Goal: Task Accomplishment & Management: Manage account settings

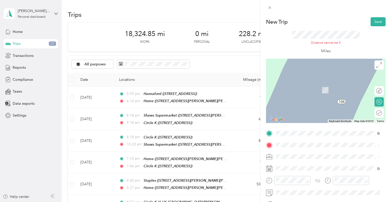
click at [300, 107] on div "TEAM Circle K [STREET_ADDRESS]" at bounding box center [302, 105] width 33 height 13
click at [293, 93] on div "TEAM Circle K [GEOGRAPHIC_DATA], [GEOGRAPHIC_DATA]" at bounding box center [302, 88] width 33 height 13
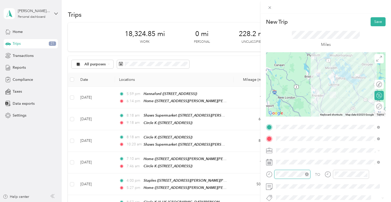
scroll to position [159, 0]
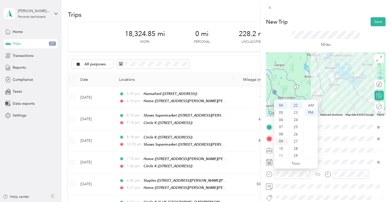
click at [280, 142] on div "09" at bounding box center [281, 141] width 12 height 7
click at [295, 134] on div "26" at bounding box center [296, 134] width 12 height 7
click at [308, 109] on div "PM" at bounding box center [310, 112] width 12 height 7
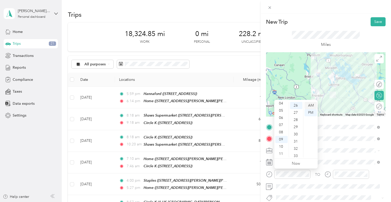
click at [311, 107] on div "AM" at bounding box center [310, 105] width 12 height 7
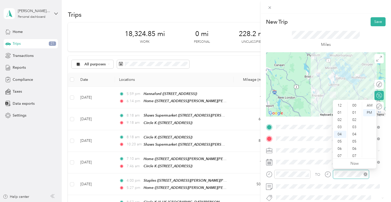
scroll to position [159, 0]
click at [340, 141] on div "09" at bounding box center [340, 141] width 12 height 7
click at [353, 148] on div "53" at bounding box center [354, 148] width 12 height 7
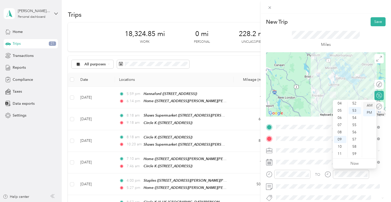
click at [371, 109] on div "AM" at bounding box center [369, 105] width 12 height 7
click at [372, 23] on button "Save" at bounding box center [377, 21] width 15 height 9
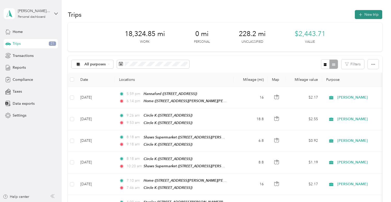
click at [366, 13] on button "New trip" at bounding box center [367, 14] width 27 height 9
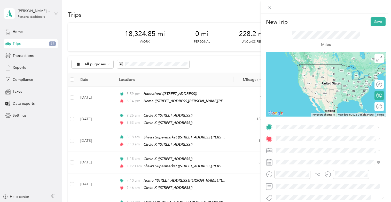
click at [317, 75] on span "[STREET_ADDRESS]" at bounding box center [302, 74] width 33 height 4
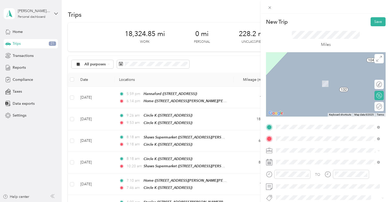
click at [315, 83] on div "TEAM Circle K" at bounding box center [302, 81] width 33 height 6
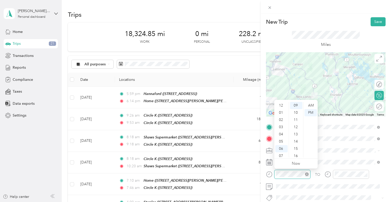
scroll to position [31, 0]
click at [281, 147] on div "10" at bounding box center [281, 146] width 12 height 7
click at [296, 134] on div "13" at bounding box center [296, 134] width 12 height 7
click at [311, 108] on div "AM" at bounding box center [310, 105] width 12 height 7
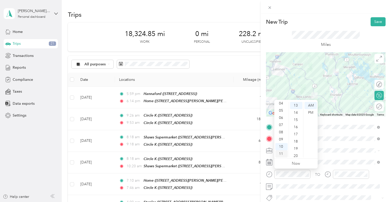
click at [281, 155] on div "11" at bounding box center [281, 154] width 12 height 7
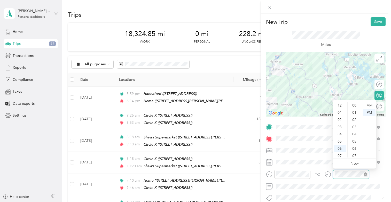
scroll to position [65, 0]
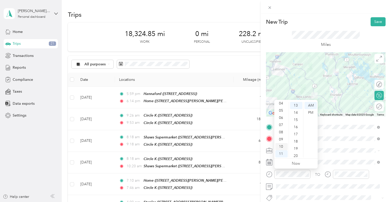
click at [281, 147] on div "10" at bounding box center [281, 146] width 12 height 7
click at [296, 106] on div "13" at bounding box center [296, 105] width 12 height 7
click at [313, 105] on div "AM" at bounding box center [310, 105] width 12 height 7
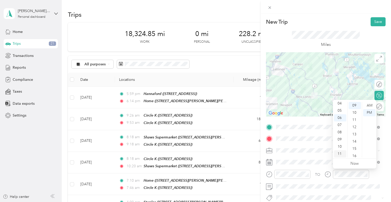
click at [338, 155] on div "11" at bounding box center [340, 154] width 12 height 7
click at [354, 156] on div "16" at bounding box center [354, 156] width 12 height 7
click at [369, 105] on div "AM" at bounding box center [369, 105] width 12 height 7
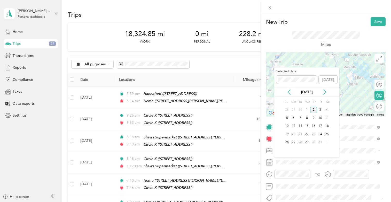
click at [289, 91] on icon at bounding box center [288, 92] width 3 height 5
click at [321, 109] on div "5" at bounding box center [319, 110] width 7 height 6
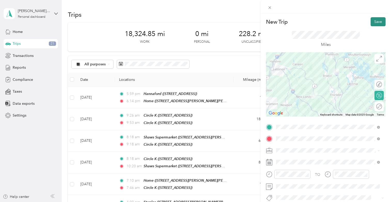
click at [372, 24] on button "Save" at bounding box center [377, 21] width 15 height 9
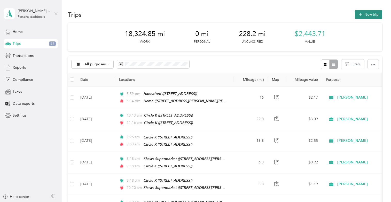
click at [363, 16] on button "New trip" at bounding box center [367, 14] width 27 height 9
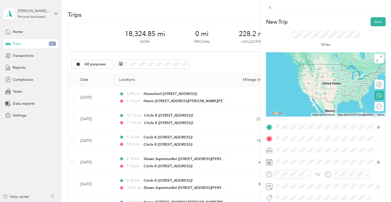
click at [298, 153] on div "TEAM Circle K [STREET_ADDRESS]" at bounding box center [302, 151] width 33 height 13
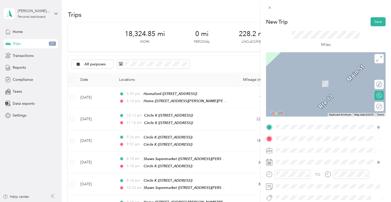
click at [290, 166] on span "[STREET_ADDRESS]" at bounding box center [302, 167] width 33 height 4
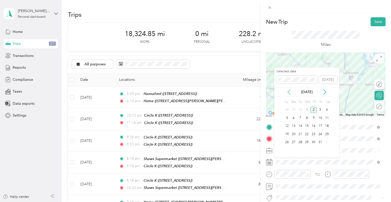
click at [288, 92] on icon at bounding box center [288, 92] width 5 height 5
click at [319, 111] on div "5" at bounding box center [319, 110] width 7 height 6
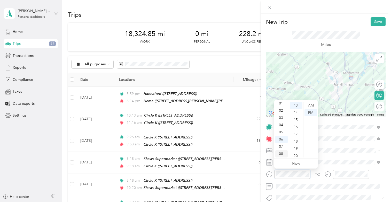
scroll to position [0, 0]
click at [281, 105] on div "12" at bounding box center [281, 105] width 12 height 7
click at [298, 106] on div "13" at bounding box center [296, 105] width 12 height 7
click at [312, 114] on div "PM" at bounding box center [310, 112] width 12 height 7
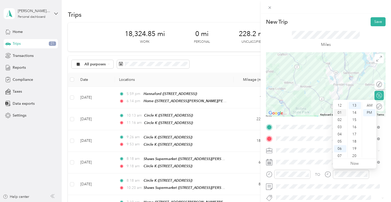
click at [339, 113] on div "01" at bounding box center [340, 112] width 12 height 7
click at [353, 156] on div "07" at bounding box center [354, 156] width 12 height 7
click at [368, 111] on div "PM" at bounding box center [369, 112] width 12 height 7
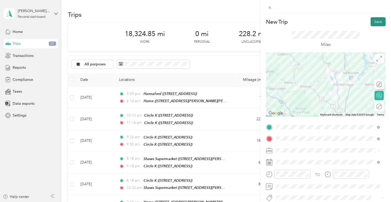
click at [375, 26] on div "Miles" at bounding box center [325, 39] width 119 height 26
click at [372, 25] on button "Save" at bounding box center [377, 21] width 15 height 9
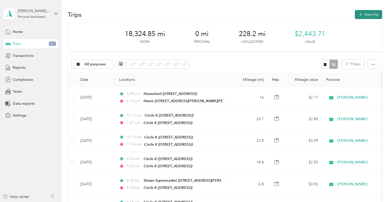
click at [361, 13] on span "button" at bounding box center [360, 14] width 4 height 4
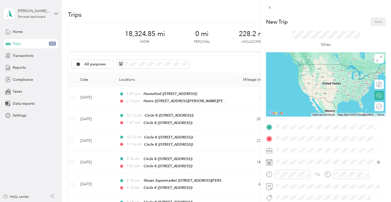
click at [140, 116] on div "New Trip Save This trip cannot be edited because it is either under review, app…" at bounding box center [195, 101] width 391 height 202
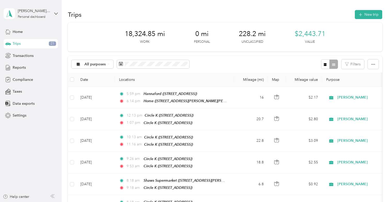
click at [364, 19] on div "Trips New trip" at bounding box center [225, 14] width 314 height 11
click at [365, 18] on button "New trip" at bounding box center [367, 14] width 27 height 9
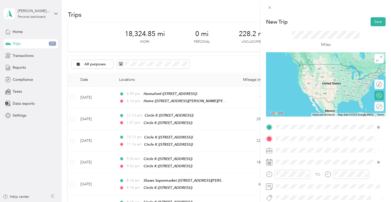
click at [297, 93] on div "TEAM Circle K [STREET_ADDRESS]" at bounding box center [302, 88] width 33 height 13
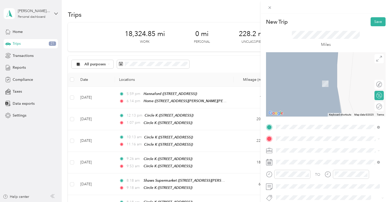
click at [297, 81] on div "Home [STREET_ADDRESS][PERSON_NAME][PERSON_NAME]" at bounding box center [331, 80] width 90 height 11
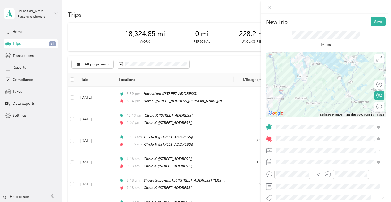
click at [268, 162] on icon at bounding box center [269, 162] width 6 height 6
click at [274, 162] on div at bounding box center [325, 162] width 119 height 8
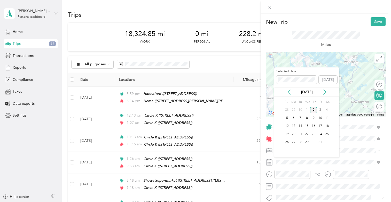
click at [288, 92] on icon at bounding box center [288, 92] width 3 height 5
click at [321, 109] on div "5" at bounding box center [319, 110] width 7 height 6
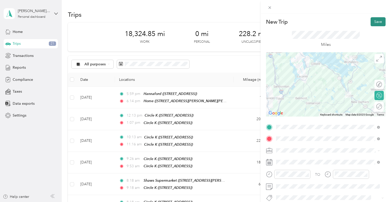
click at [372, 23] on button "Save" at bounding box center [377, 21] width 15 height 9
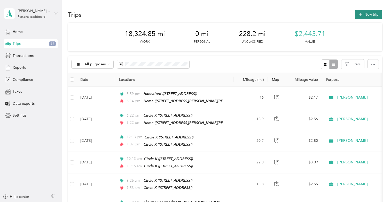
click at [364, 16] on button "New trip" at bounding box center [367, 14] width 27 height 9
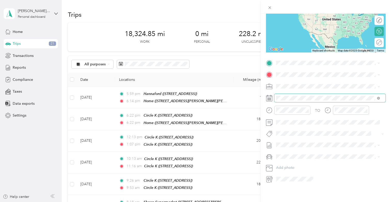
scroll to position [68, 0]
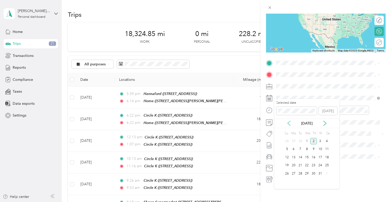
click at [288, 123] on icon at bounding box center [288, 123] width 5 height 5
click at [291, 149] on div "8" at bounding box center [293, 150] width 7 height 6
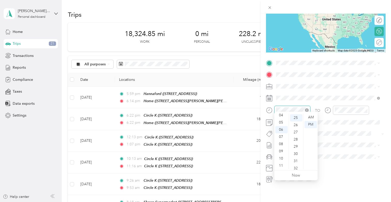
scroll to position [181, 0]
click at [281, 137] on div "07" at bounding box center [281, 137] width 12 height 7
click at [298, 118] on div "00" at bounding box center [296, 117] width 12 height 7
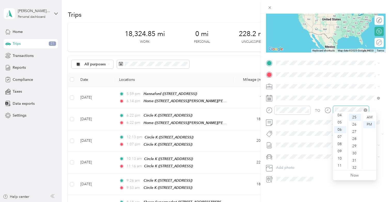
scroll to position [181, 0]
click at [339, 144] on div "08" at bounding box center [340, 144] width 12 height 7
click at [356, 121] on div "04" at bounding box center [354, 120] width 12 height 7
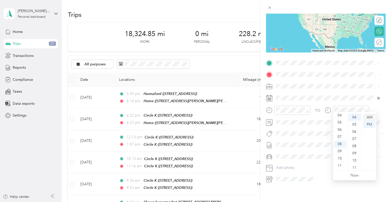
click at [369, 117] on div "AM" at bounding box center [369, 117] width 12 height 7
click at [341, 137] on div "07" at bounding box center [340, 137] width 12 height 7
click at [355, 124] on div "30" at bounding box center [354, 124] width 12 height 7
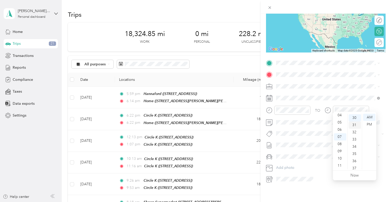
scroll to position [217, 0]
click at [371, 119] on div "AM" at bounding box center [369, 117] width 12 height 7
click at [299, 87] on div "Home [STREET_ADDRESS][PERSON_NAME][PERSON_NAME]" at bounding box center [331, 82] width 90 height 11
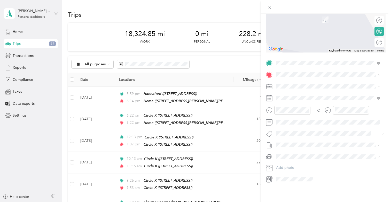
click at [290, 95] on div "Home [STREET_ADDRESS][PERSON_NAME][PERSON_NAME]" at bounding box center [331, 94] width 90 height 11
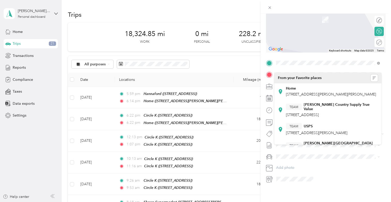
scroll to position [74, 0]
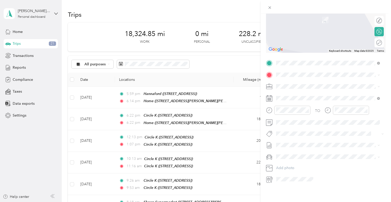
click at [297, 84] on span "[STREET_ADDRESS][PERSON_NAME][PERSON_NAME]" at bounding box center [316, 88] width 61 height 10
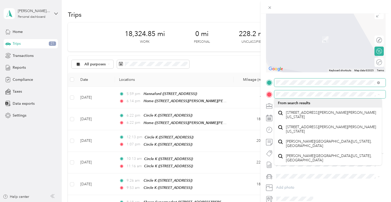
scroll to position [23, 0]
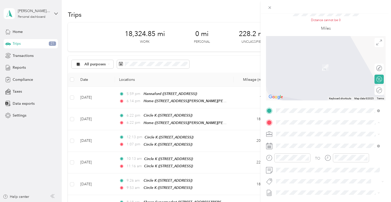
click at [303, 148] on div "TEAM Best Buy Mobile [STREET_ADDRESS]" at bounding box center [308, 147] width 45 height 13
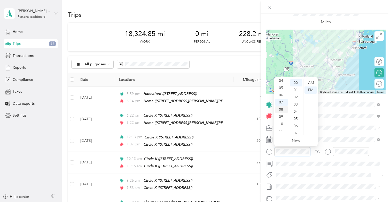
scroll to position [0, 0]
click at [282, 133] on div "07" at bounding box center [281, 133] width 12 height 7
click at [313, 84] on div "AM" at bounding box center [310, 82] width 12 height 7
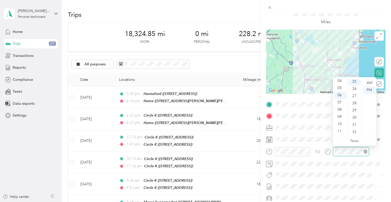
scroll to position [181, 0]
click at [340, 109] on div "08" at bounding box center [340, 109] width 12 height 7
click at [355, 85] on div "00" at bounding box center [354, 82] width 12 height 7
click at [371, 83] on div "AM" at bounding box center [369, 82] width 12 height 7
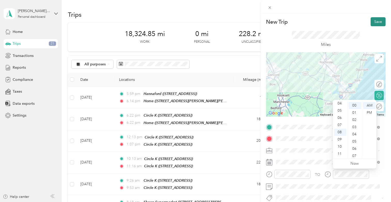
click at [371, 22] on button "Save" at bounding box center [377, 21] width 15 height 9
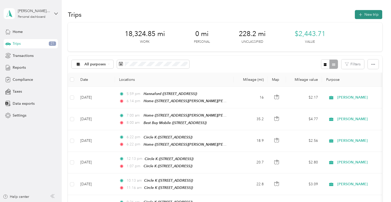
click at [367, 19] on button "New trip" at bounding box center [367, 14] width 27 height 9
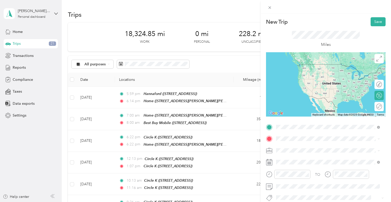
click at [299, 149] on button "TEAM" at bounding box center [294, 148] width 16 height 6
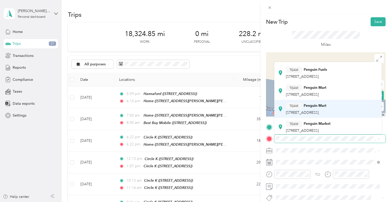
scroll to position [52, 0]
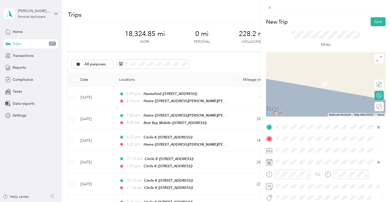
click at [299, 91] on div "TEAM Penguin Mart [STREET_ADDRESS], [GEOGRAPHIC_DATA], [GEOGRAPHIC_DATA], [GEOG…" at bounding box center [306, 84] width 40 height 13
